Goal: Use online tool/utility: Utilize a website feature to perform a specific function

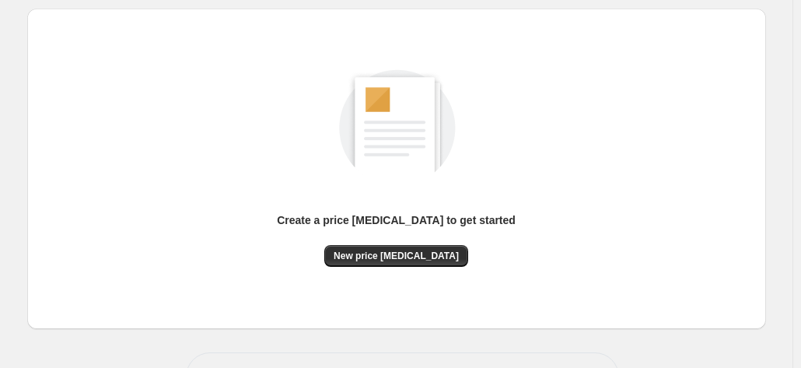
scroll to position [214, 0]
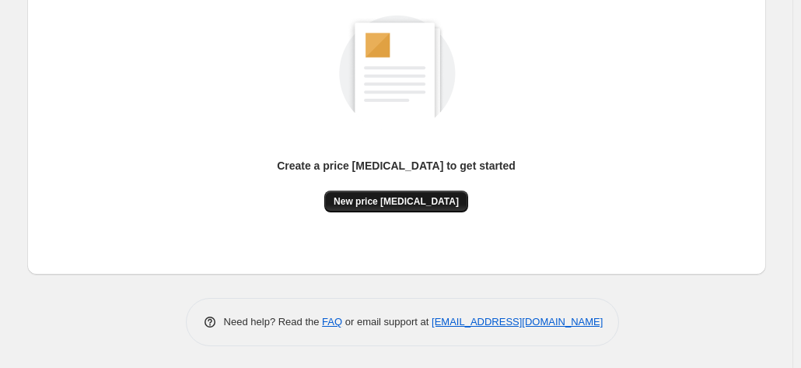
click at [414, 198] on span "New price [MEDICAL_DATA]" at bounding box center [396, 201] width 125 height 12
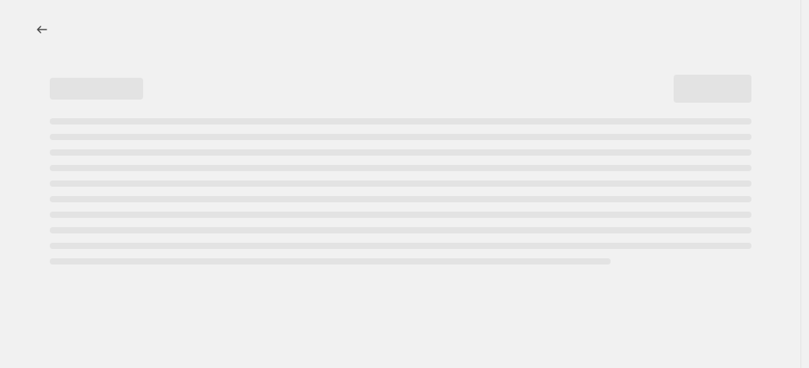
select select "percentage"
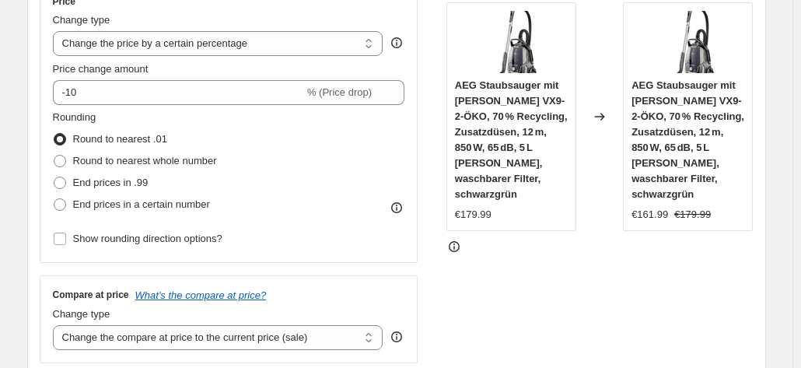
scroll to position [311, 0]
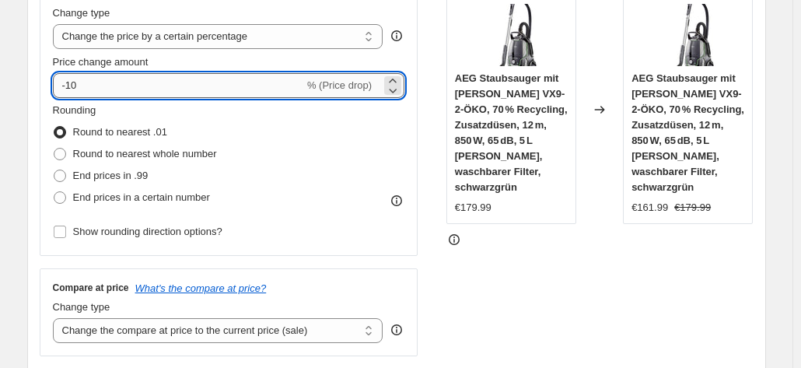
click at [86, 83] on input "-10" at bounding box center [178, 85] width 251 height 25
type input "-1"
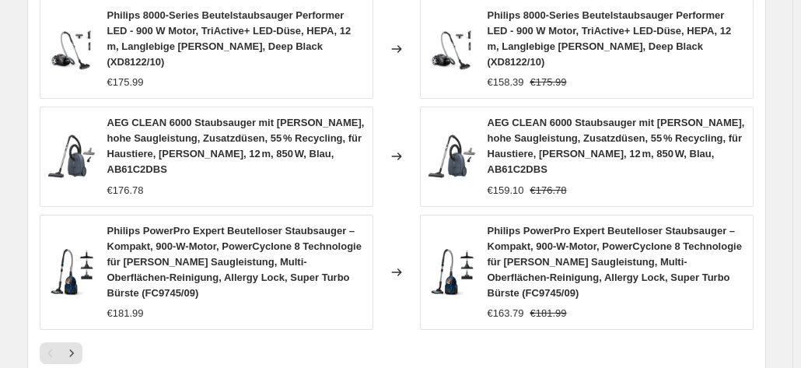
scroll to position [1244, 0]
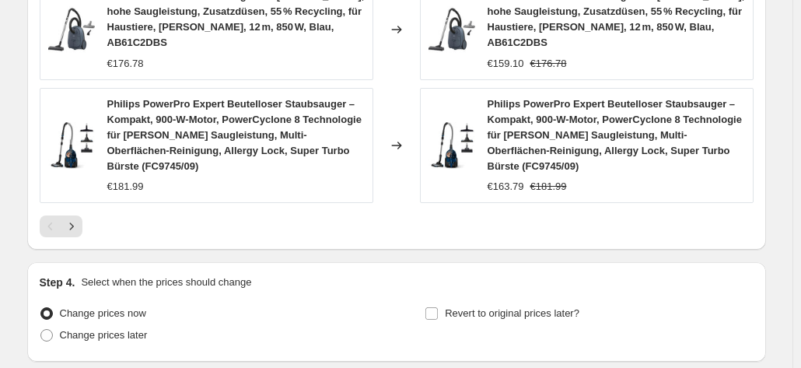
type input "-35"
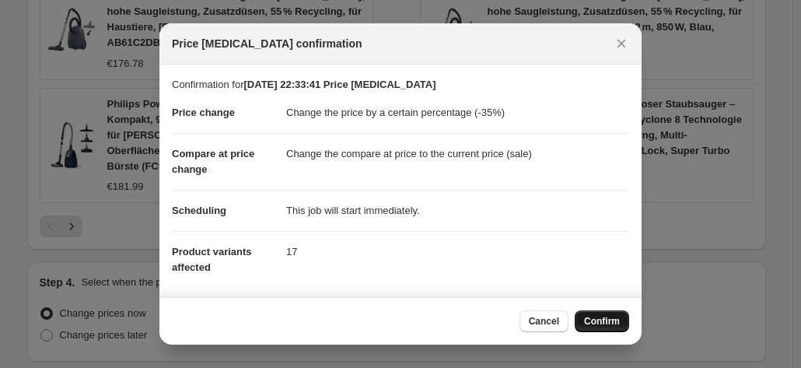
click at [590, 323] on span "Confirm" at bounding box center [602, 321] width 36 height 12
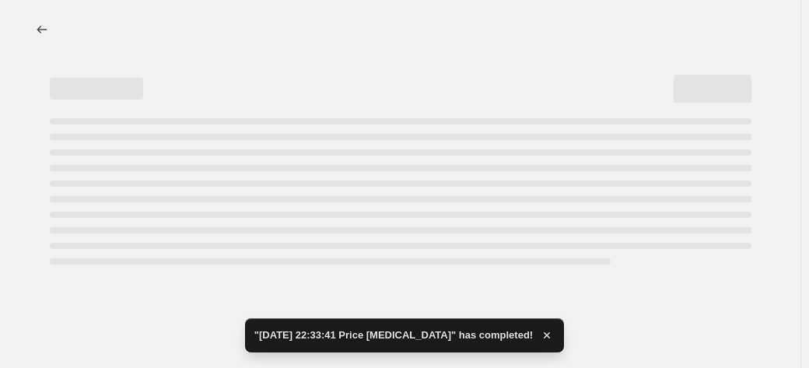
select select "percentage"
